Goal: Task Accomplishment & Management: Manage account settings

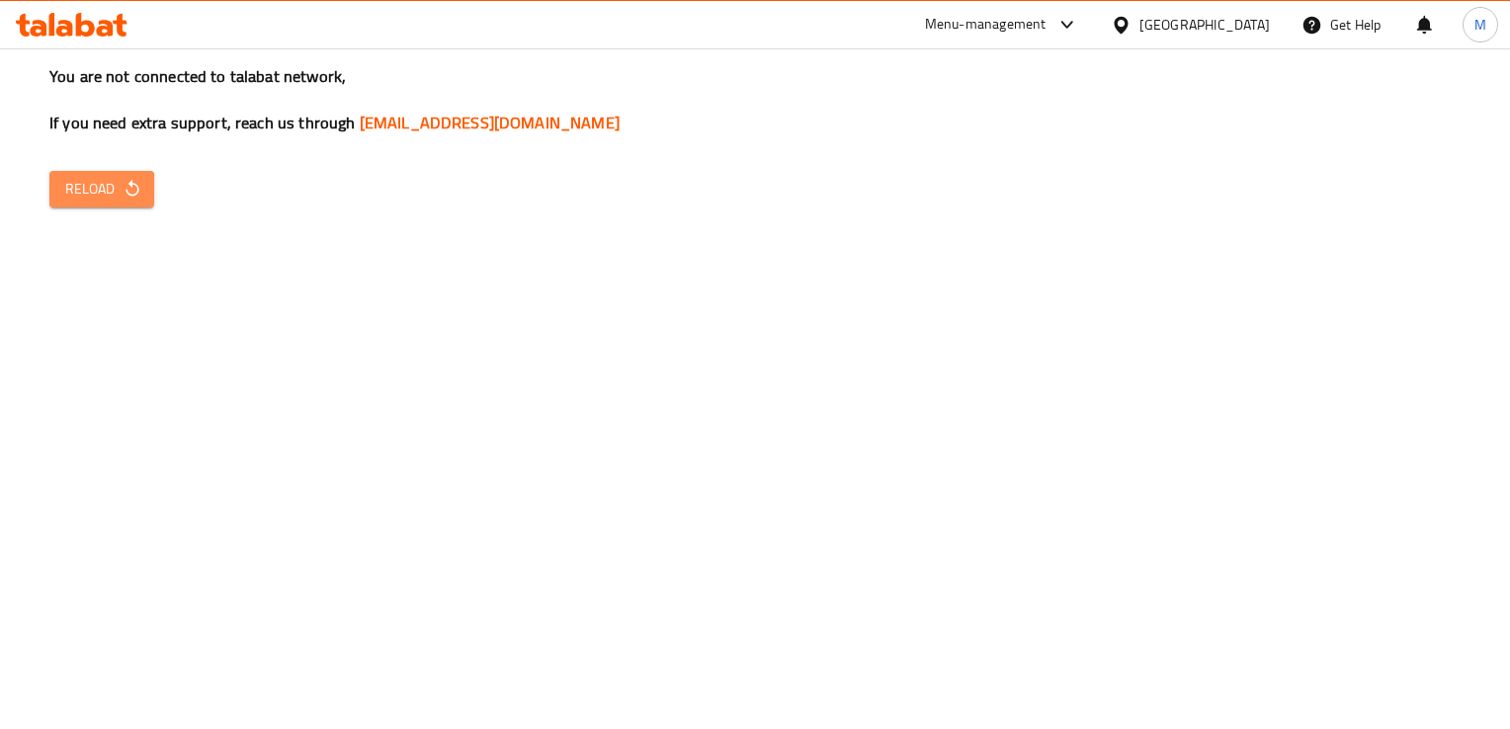
click at [136, 188] on icon "button" at bounding box center [132, 188] width 13 height 17
click at [87, 186] on span "Reload" at bounding box center [101, 189] width 73 height 25
click at [103, 196] on span "Reload" at bounding box center [101, 189] width 73 height 25
click at [84, 197] on span "Reload" at bounding box center [101, 189] width 73 height 25
click at [107, 188] on span "Reload" at bounding box center [101, 189] width 73 height 25
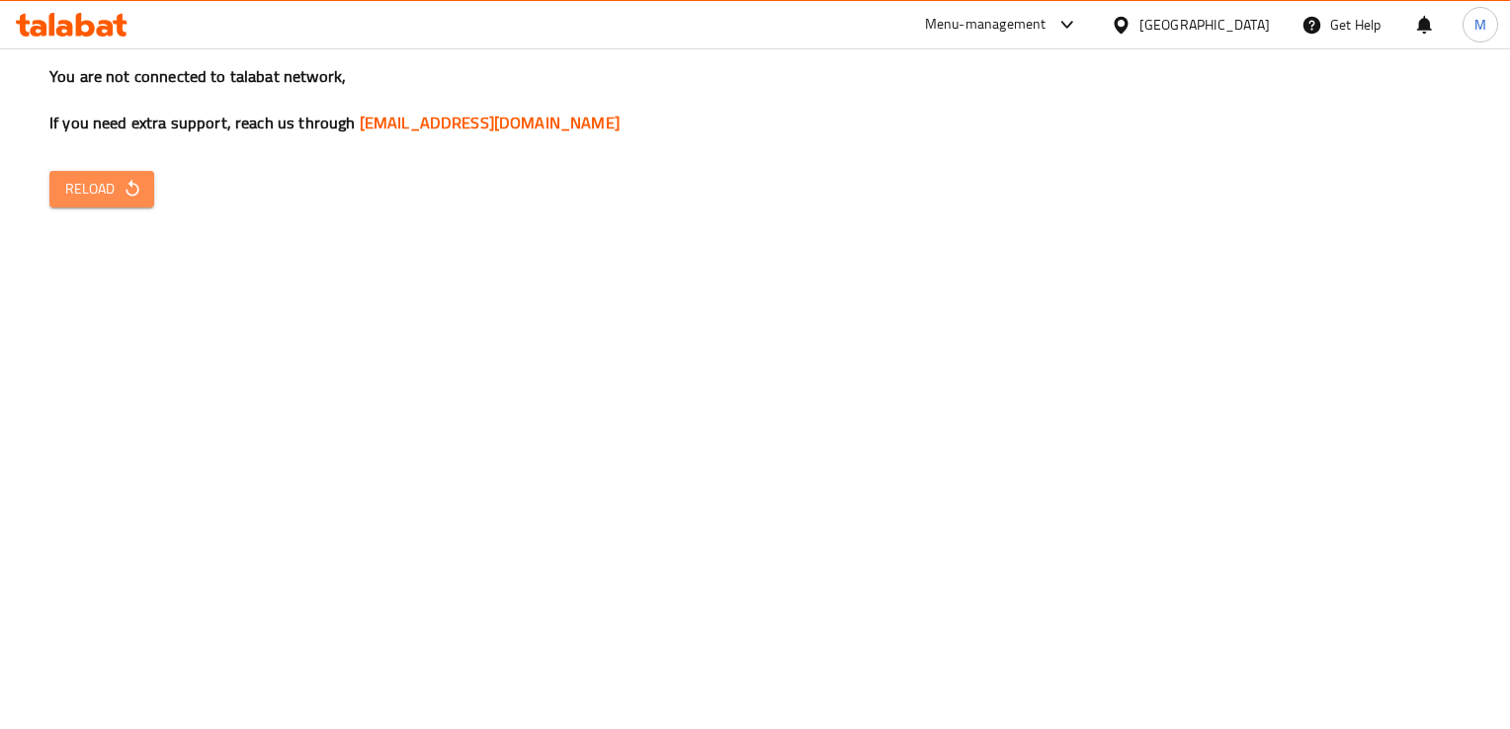
click at [107, 188] on span "Reload" at bounding box center [101, 189] width 73 height 25
click at [100, 181] on span "Reload" at bounding box center [101, 189] width 73 height 25
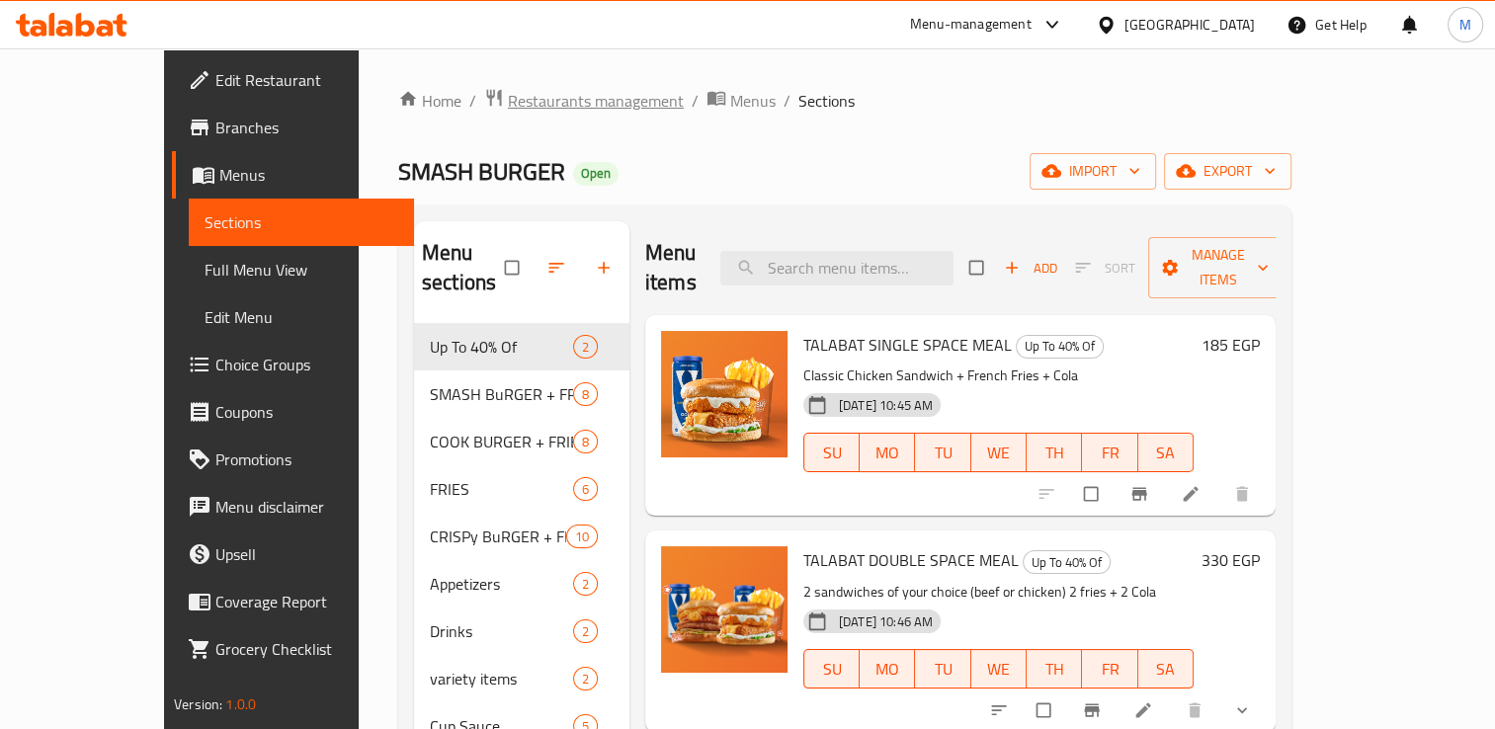
click at [508, 99] on span "Restaurants management" at bounding box center [596, 101] width 176 height 24
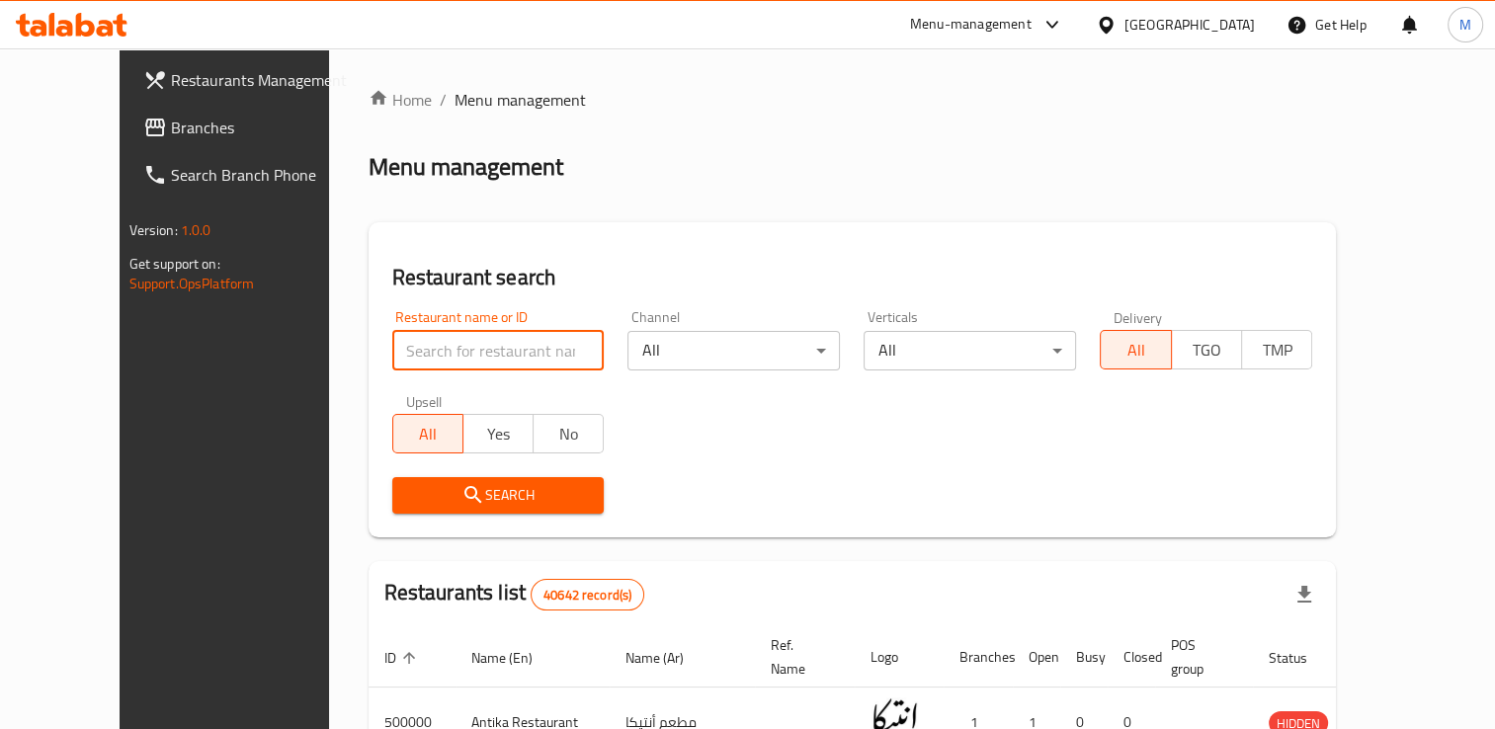
click at [442, 338] on input "search" at bounding box center [498, 351] width 212 height 40
type input "baba shazly"
click button "Search" at bounding box center [498, 495] width 212 height 37
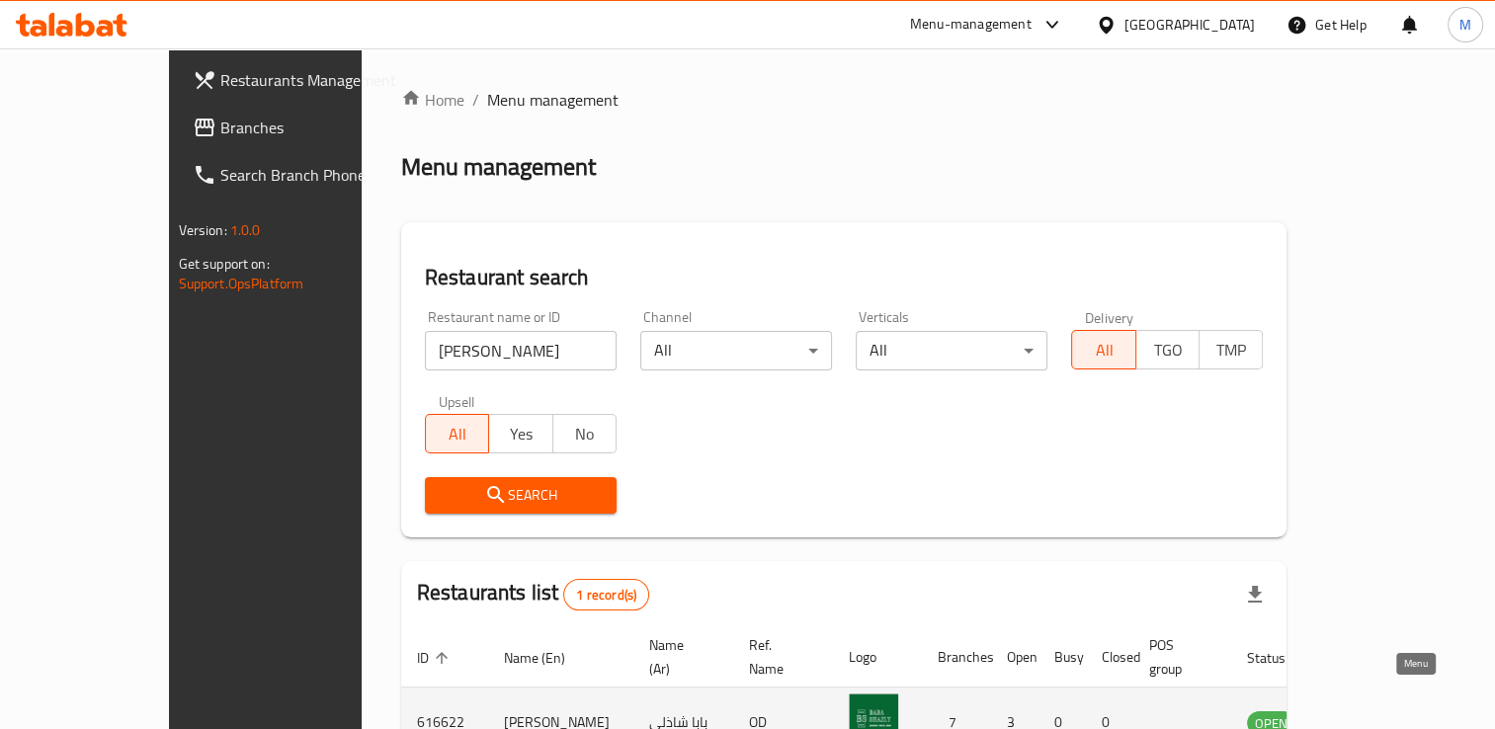
click at [1374, 716] on icon "enhanced table" at bounding box center [1363, 724] width 22 height 17
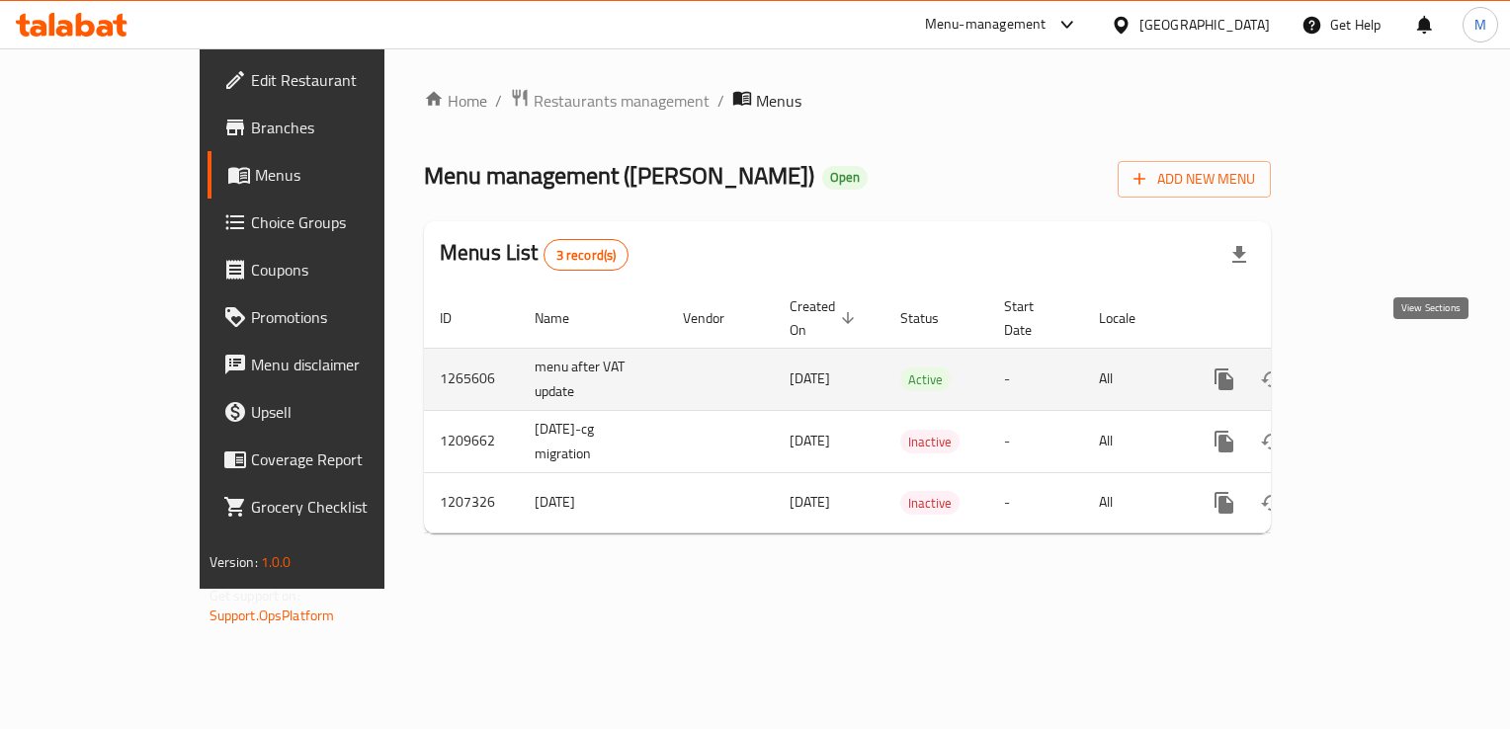
click at [1379, 368] on icon "enhanced table" at bounding box center [1367, 380] width 24 height 24
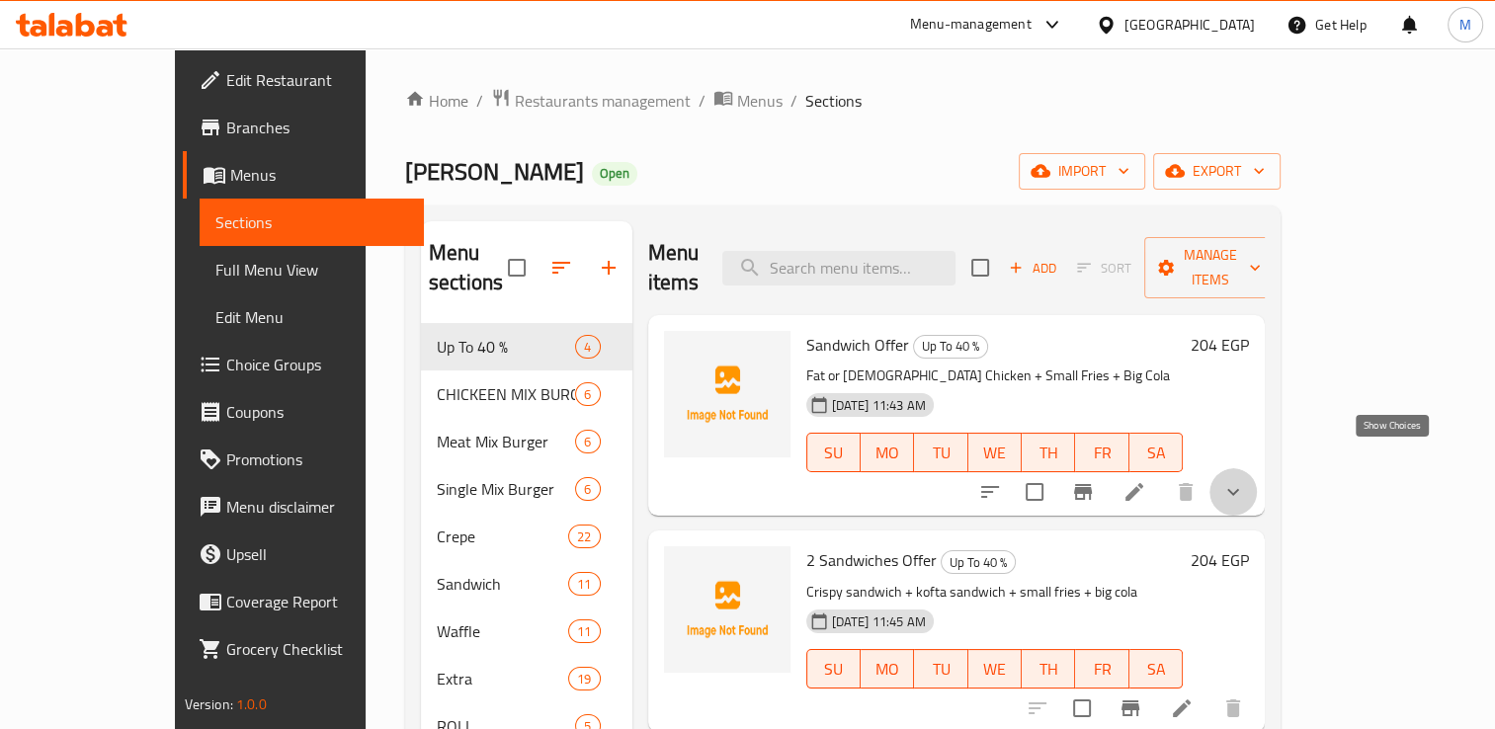
click at [1239, 489] on icon "show more" at bounding box center [1233, 492] width 12 height 7
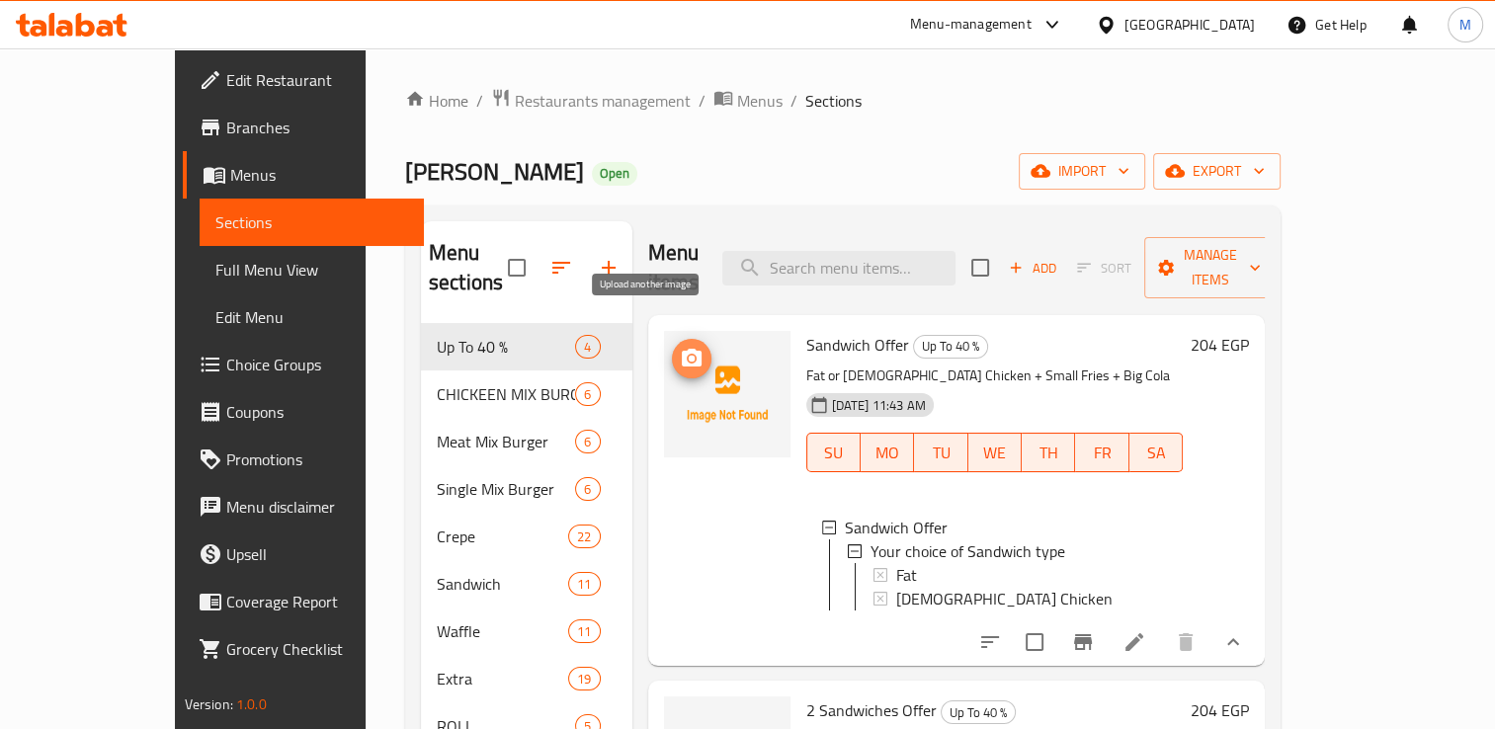
click at [682, 349] on icon "upload picture" at bounding box center [692, 358] width 20 height 18
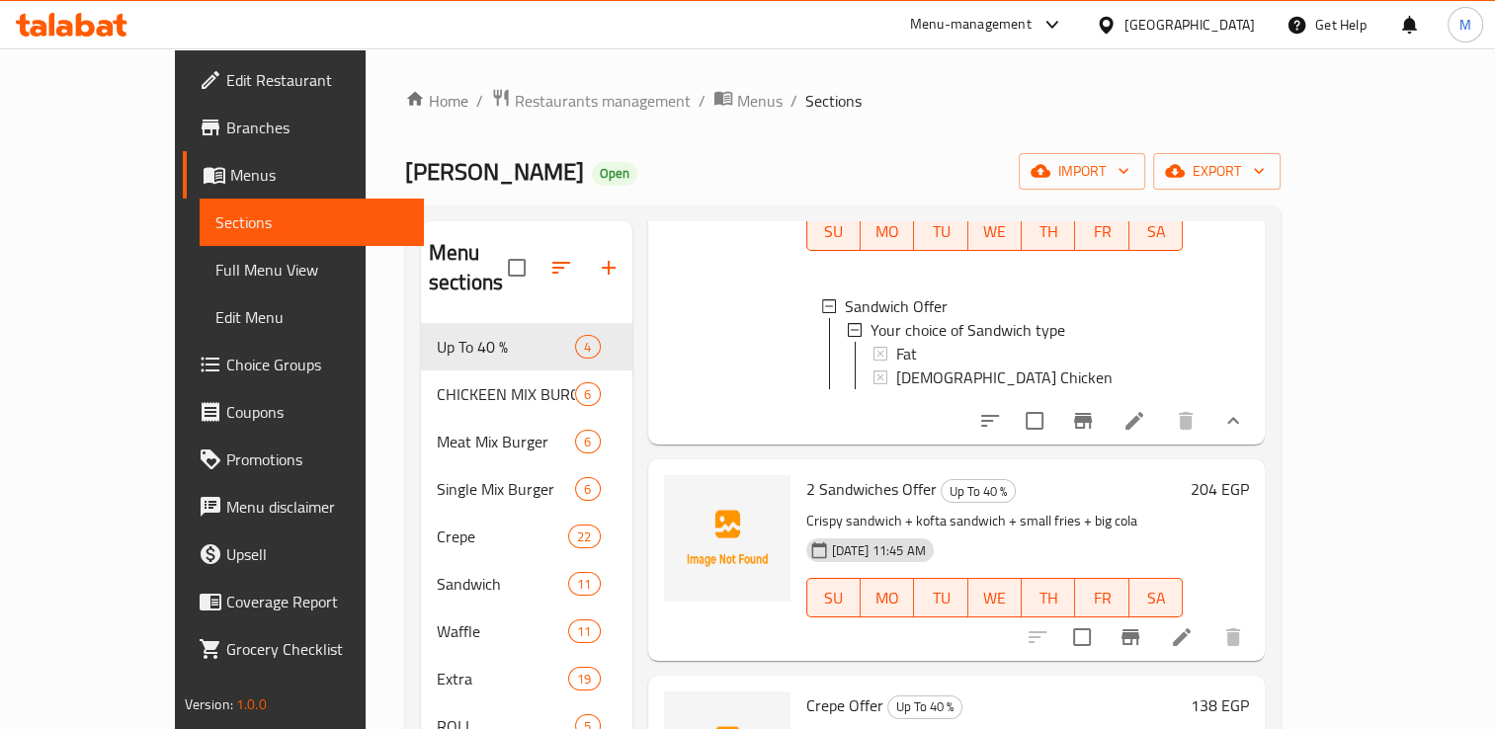
scroll to position [229, 0]
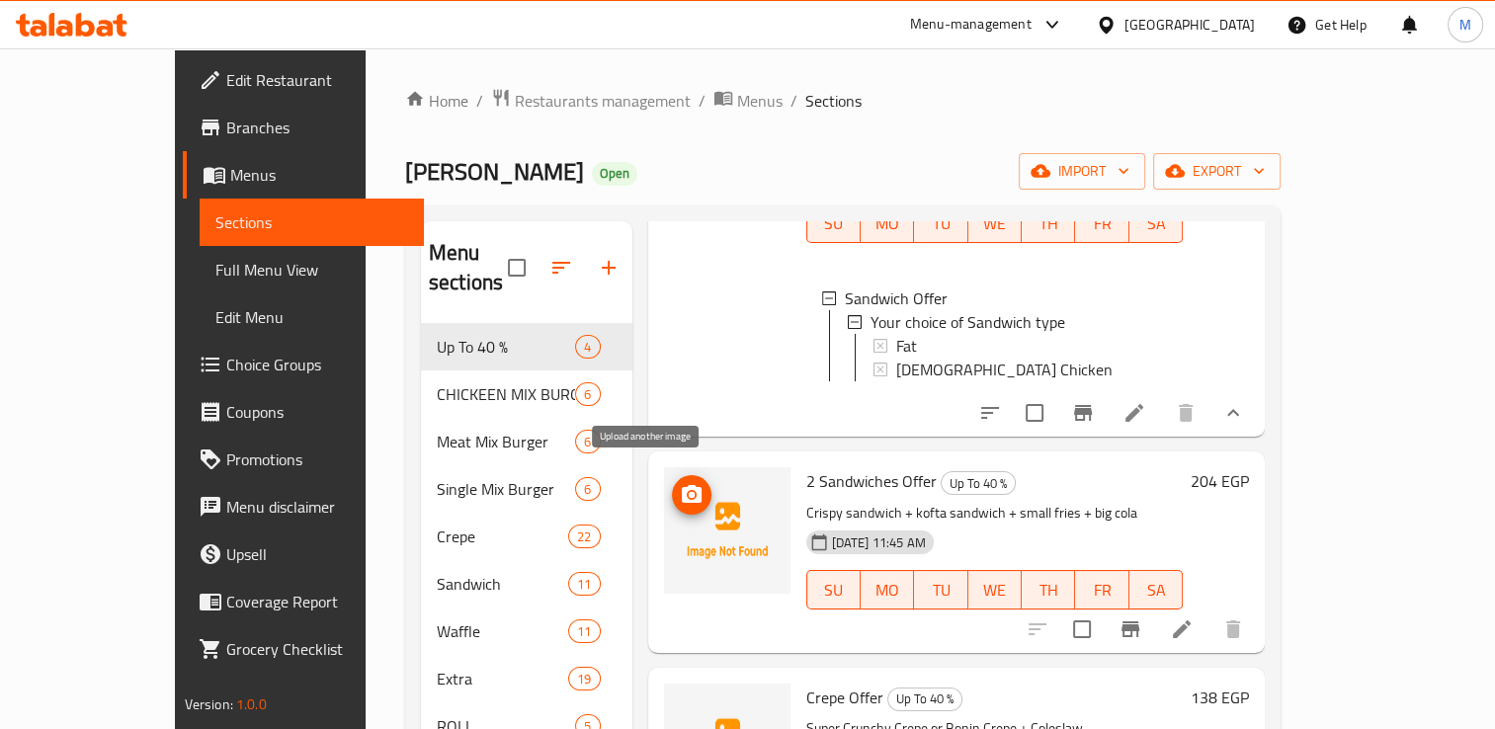
click at [682, 485] on icon "upload picture" at bounding box center [692, 494] width 20 height 18
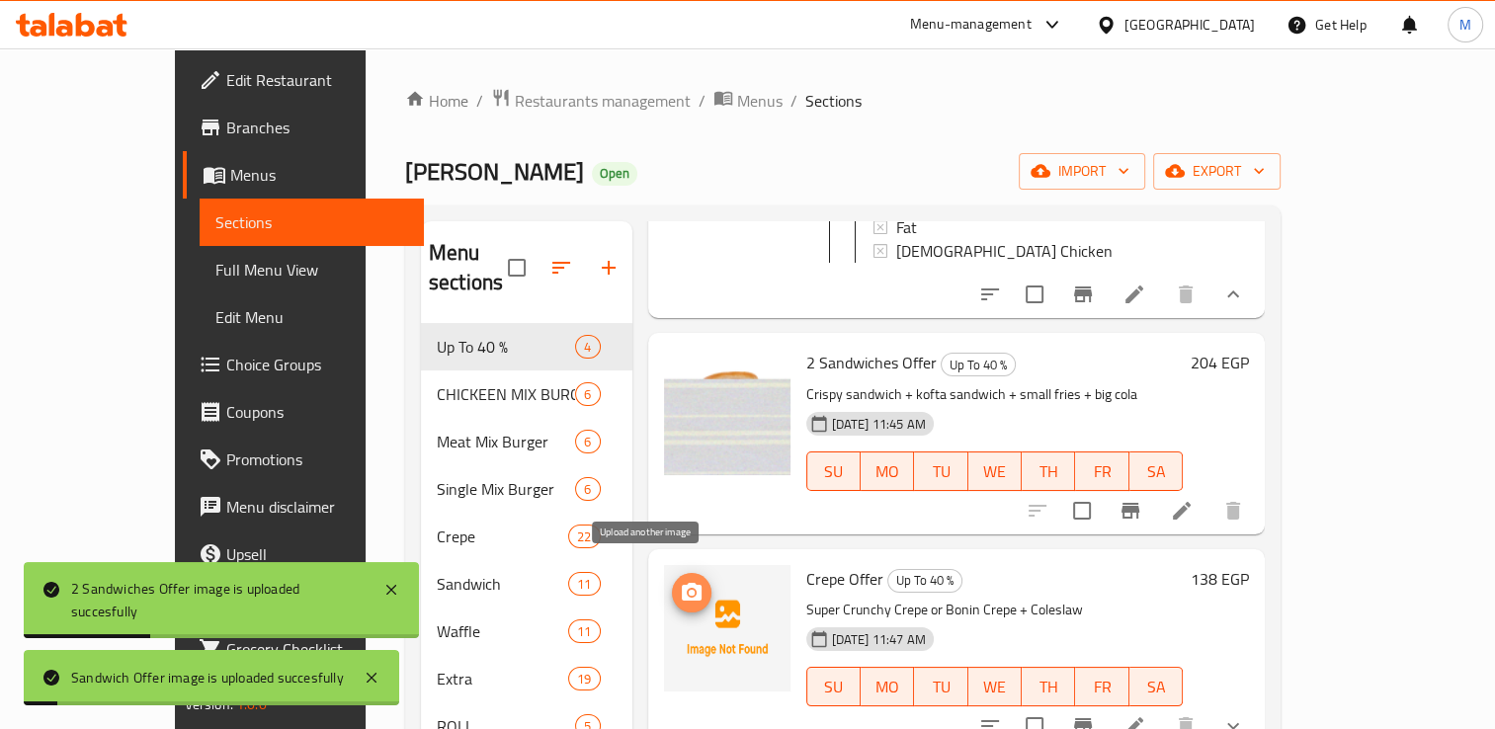
click at [682, 583] on icon "upload picture" at bounding box center [692, 592] width 20 height 18
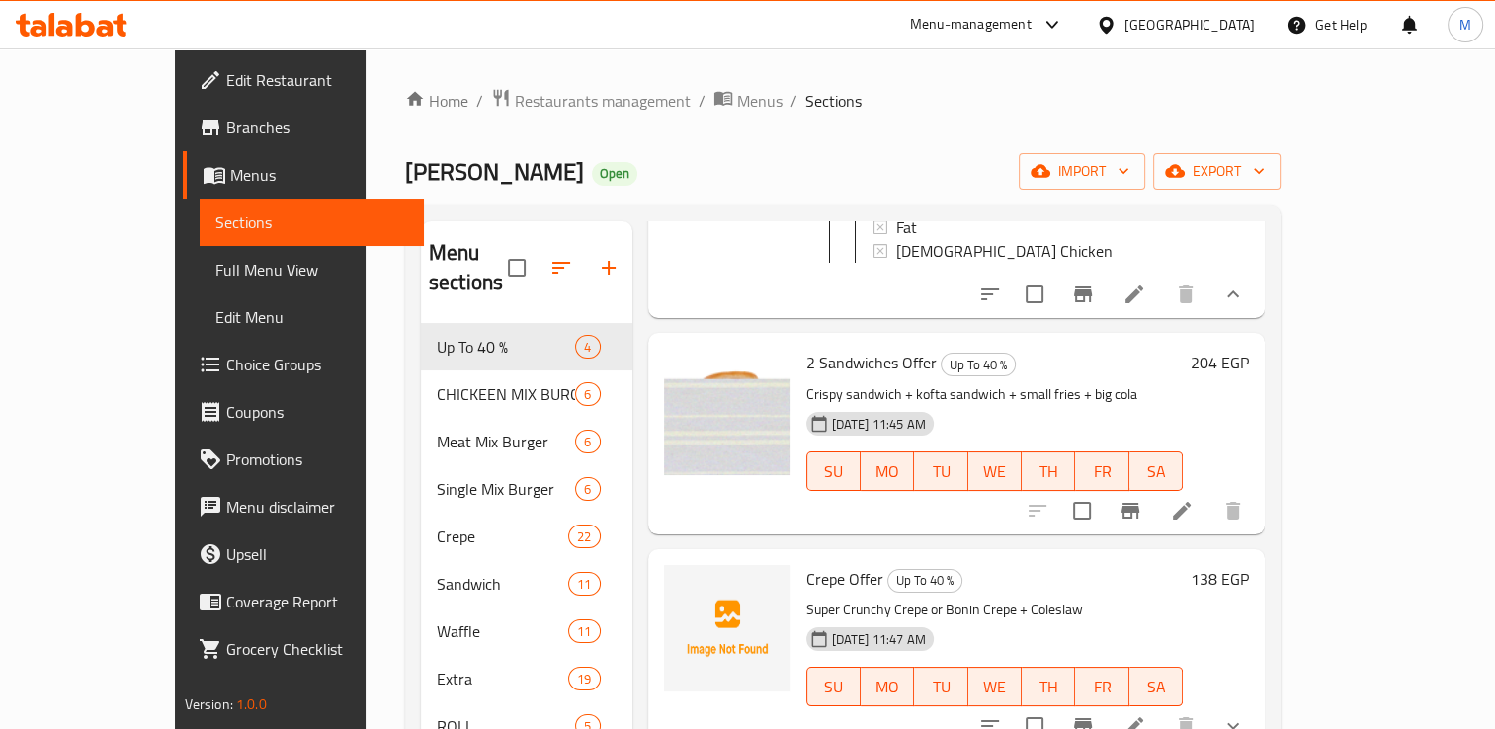
scroll to position [277, 0]
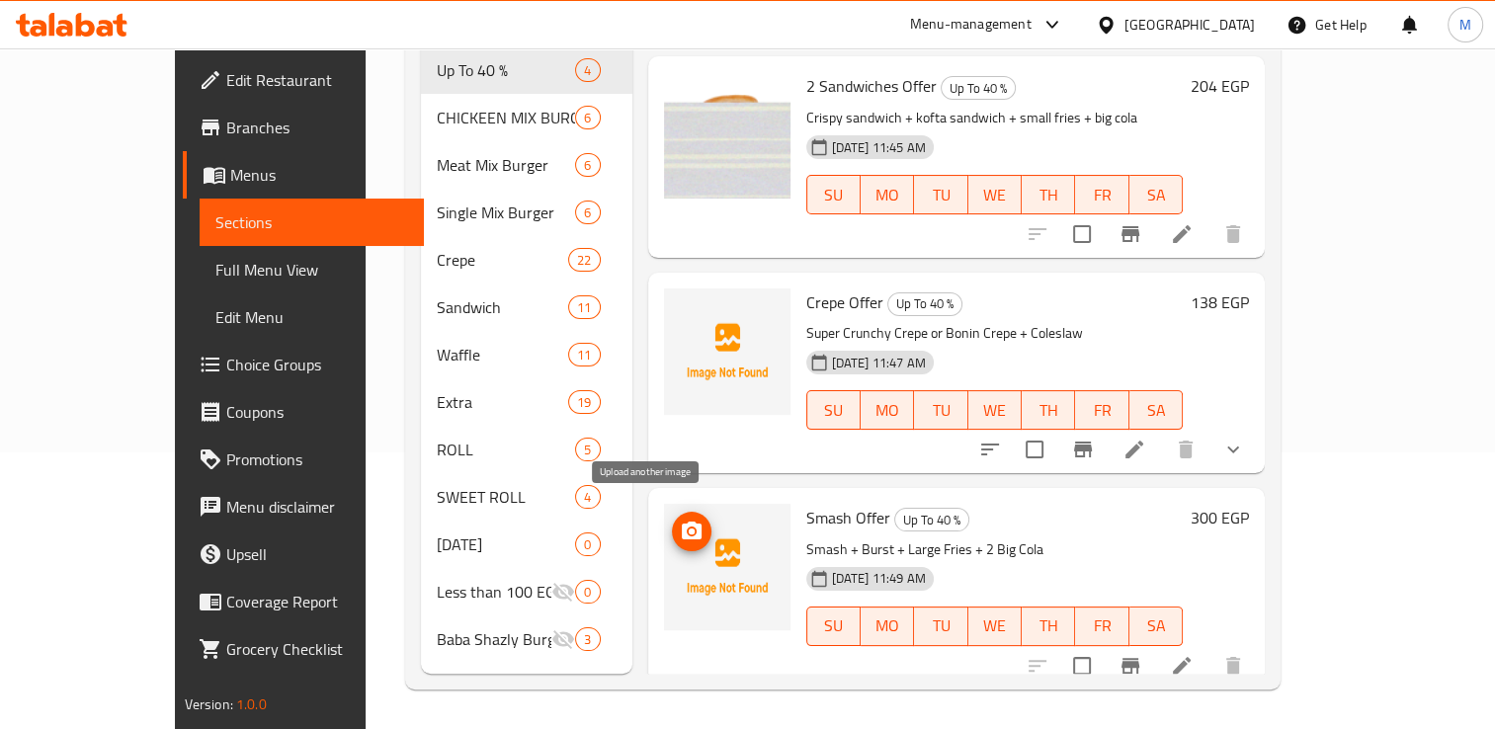
click at [682, 522] on icon "upload picture" at bounding box center [692, 531] width 20 height 18
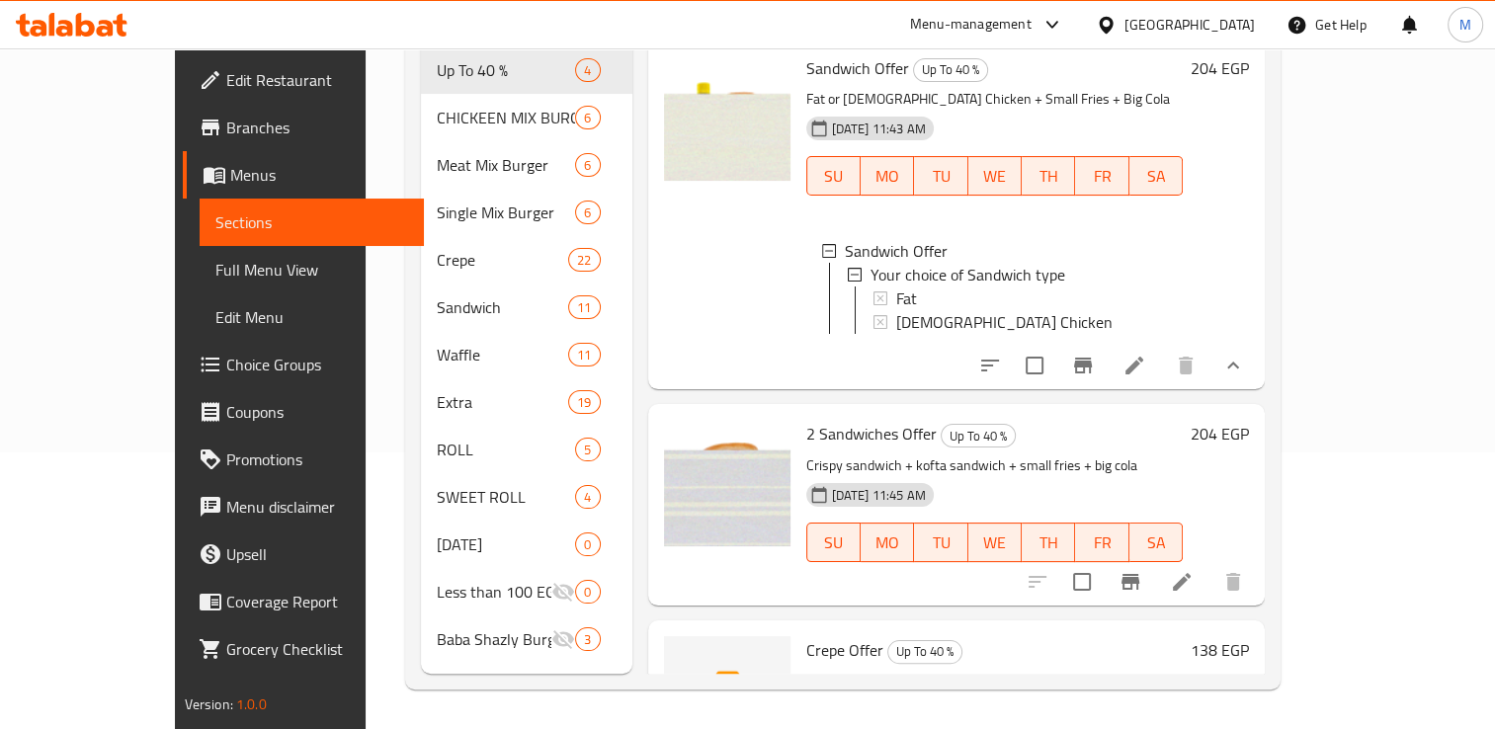
scroll to position [0, 0]
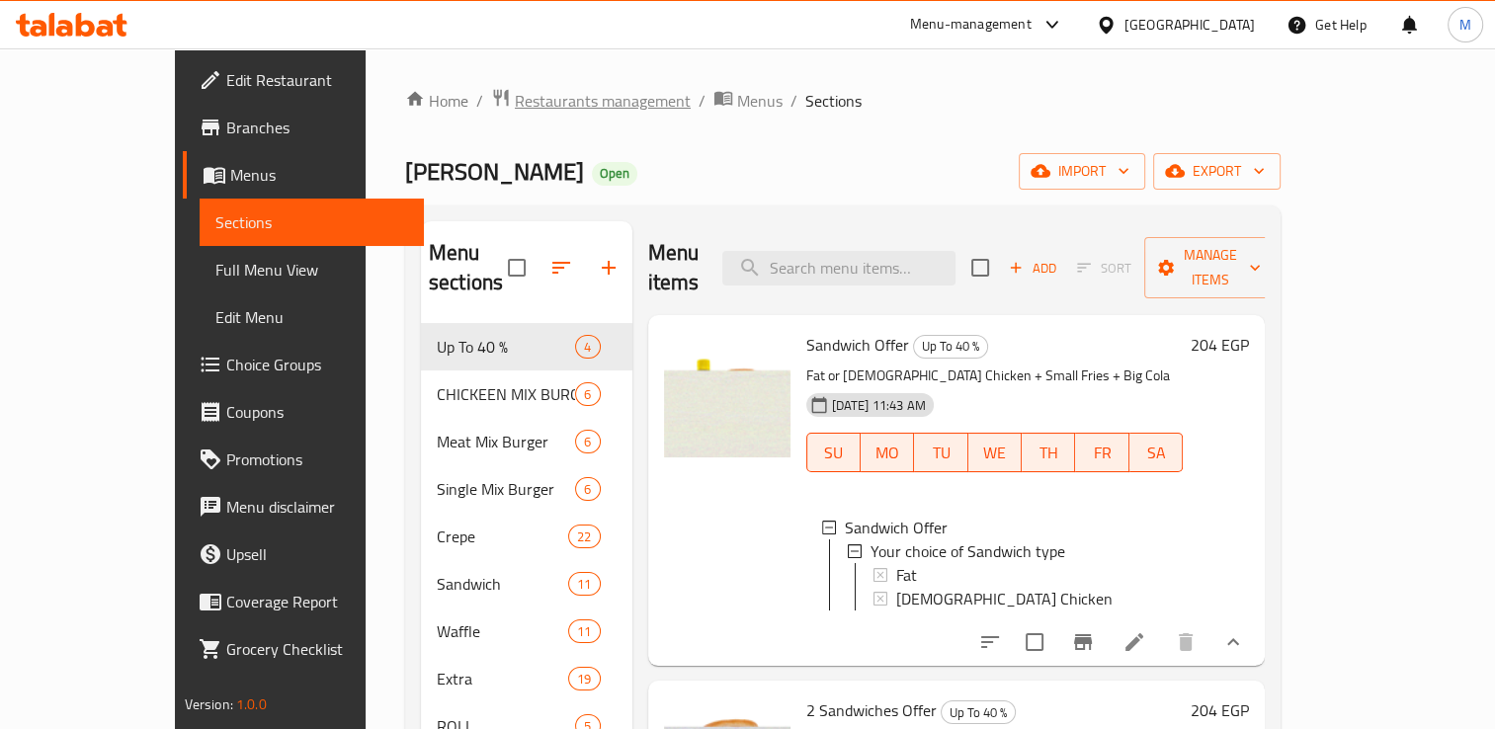
click at [515, 105] on span "Restaurants management" at bounding box center [603, 101] width 176 height 24
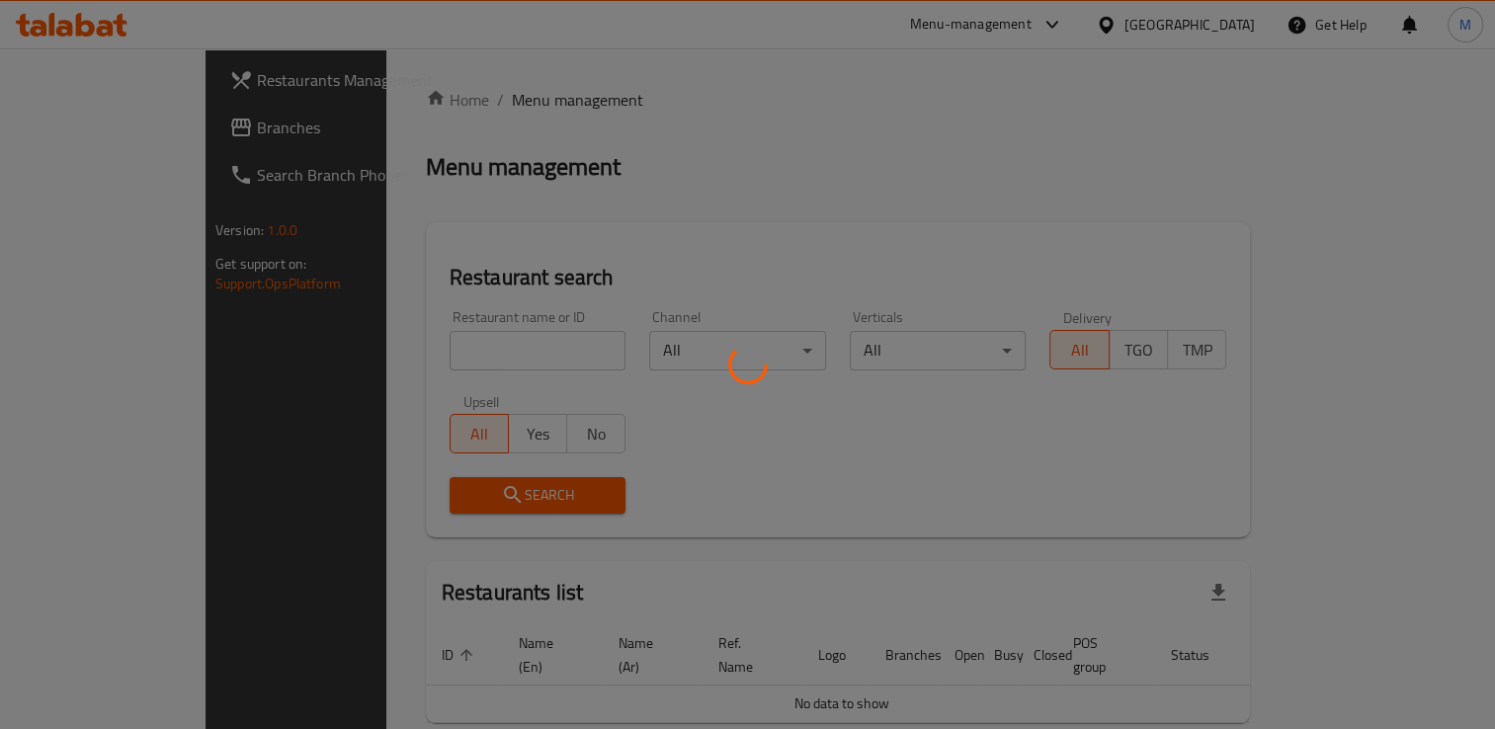
click at [404, 353] on div at bounding box center [747, 364] width 1495 height 729
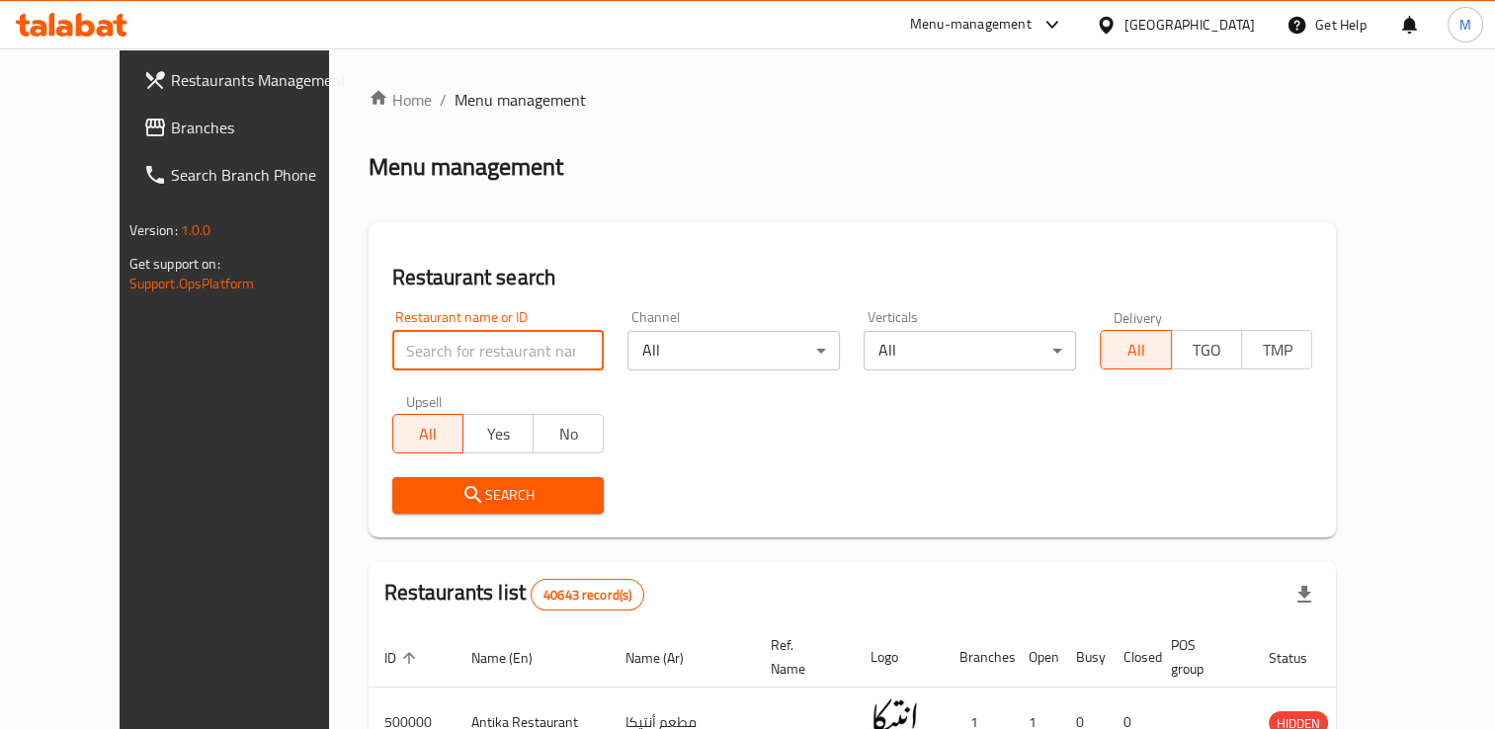
click at [404, 353] on input "search" at bounding box center [498, 351] width 212 height 40
click at [394, 425] on button "All" at bounding box center [427, 434] width 71 height 40
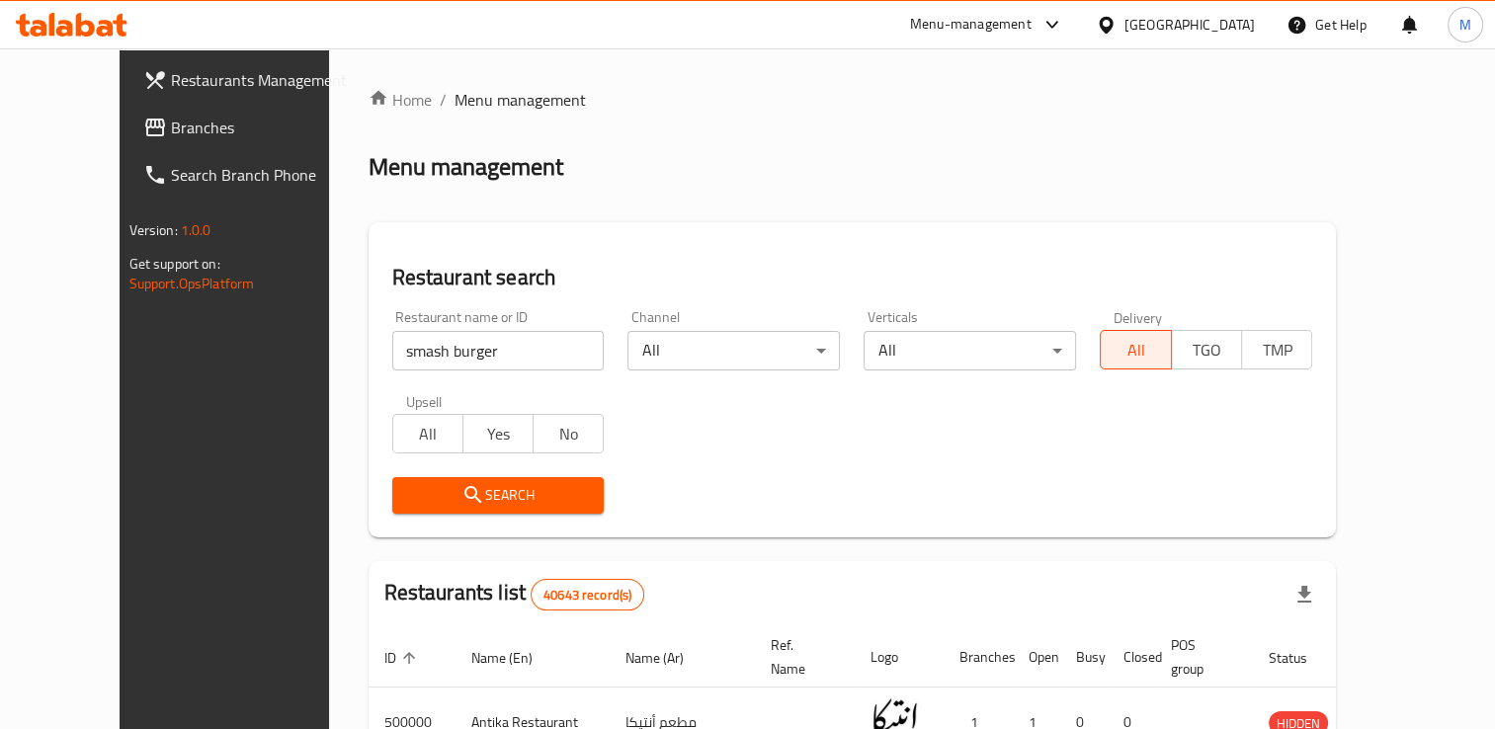
click at [450, 355] on input "smash burger" at bounding box center [498, 351] width 212 height 40
click button "Search" at bounding box center [498, 495] width 212 height 37
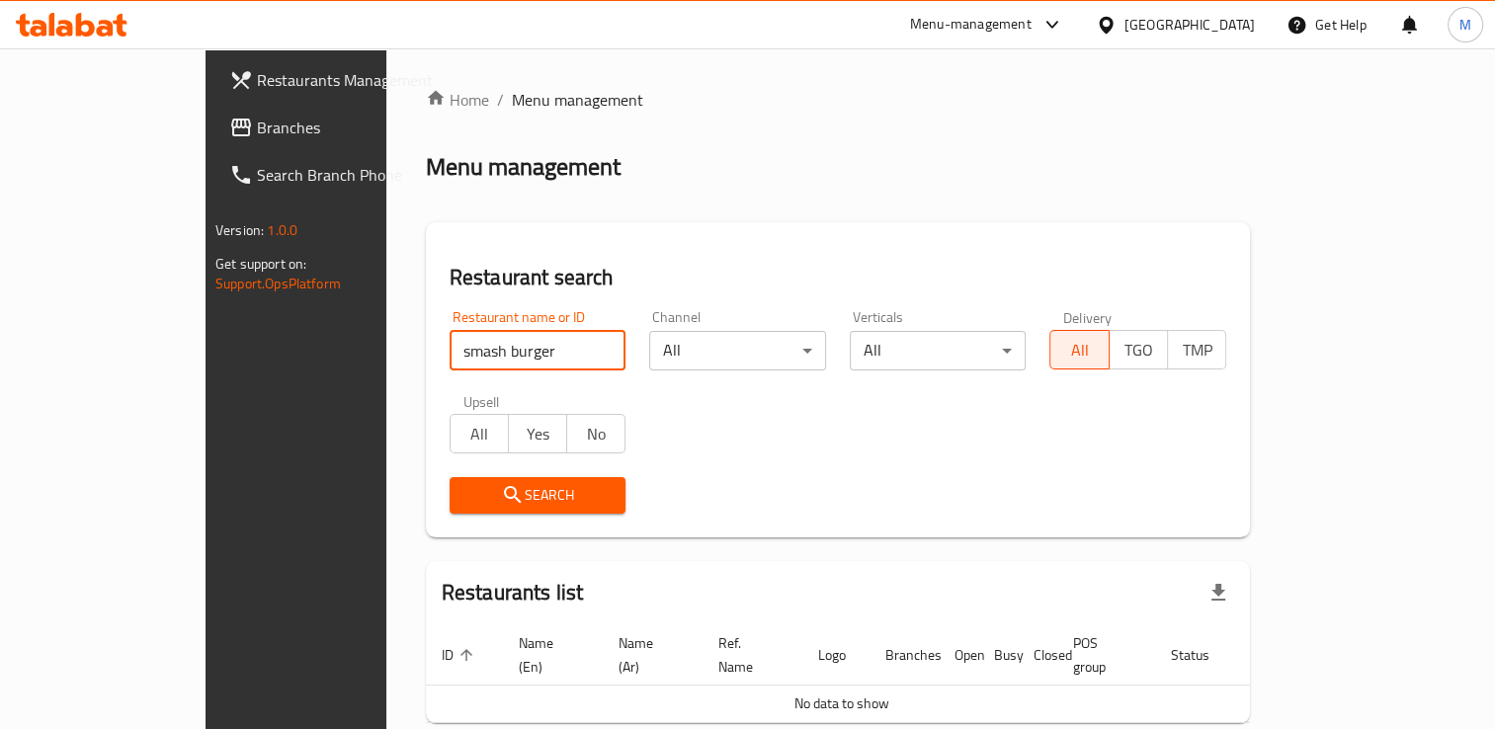
scroll to position [77, 0]
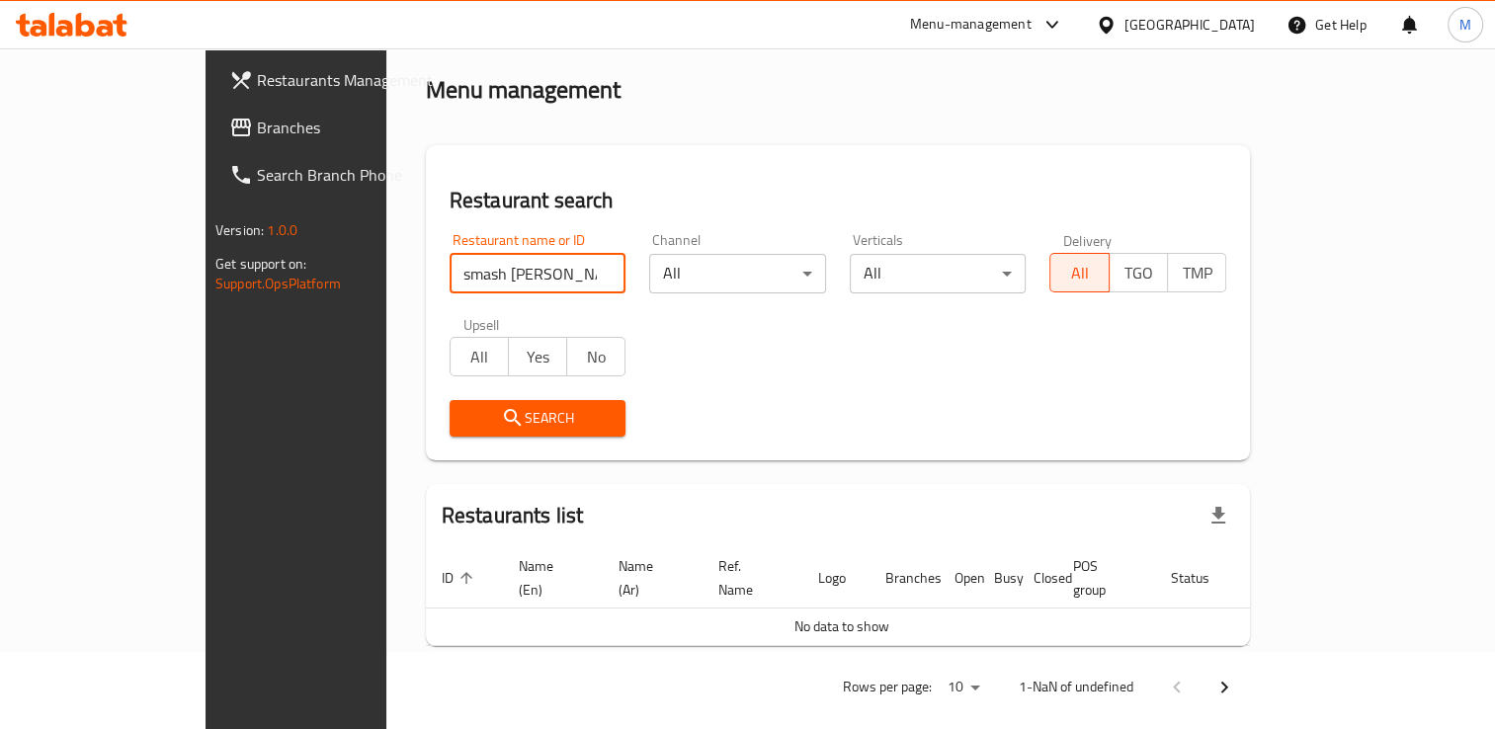
type input "smash burger"
click button "Search" at bounding box center [538, 418] width 177 height 37
